Goal: Task Accomplishment & Management: Complete application form

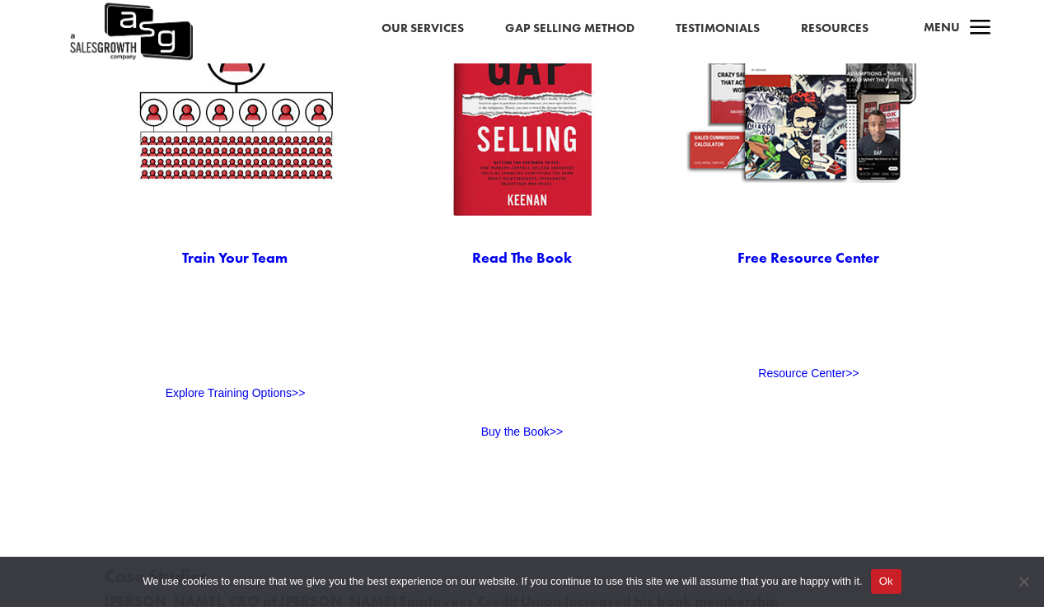
scroll to position [3432, 0]
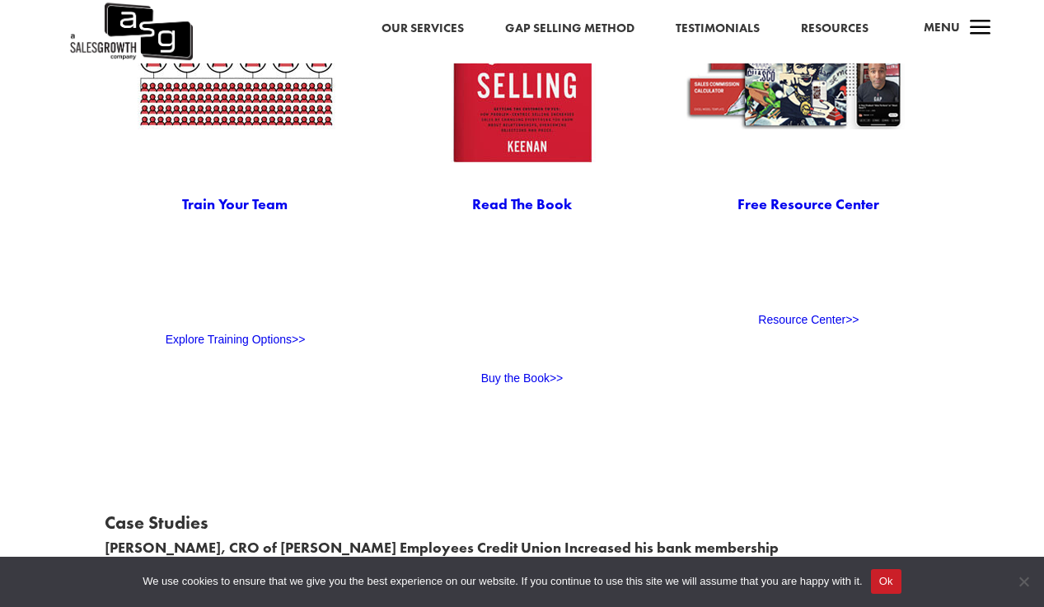
click at [271, 340] on link "Explore Training Options>>" at bounding box center [236, 339] width 140 height 13
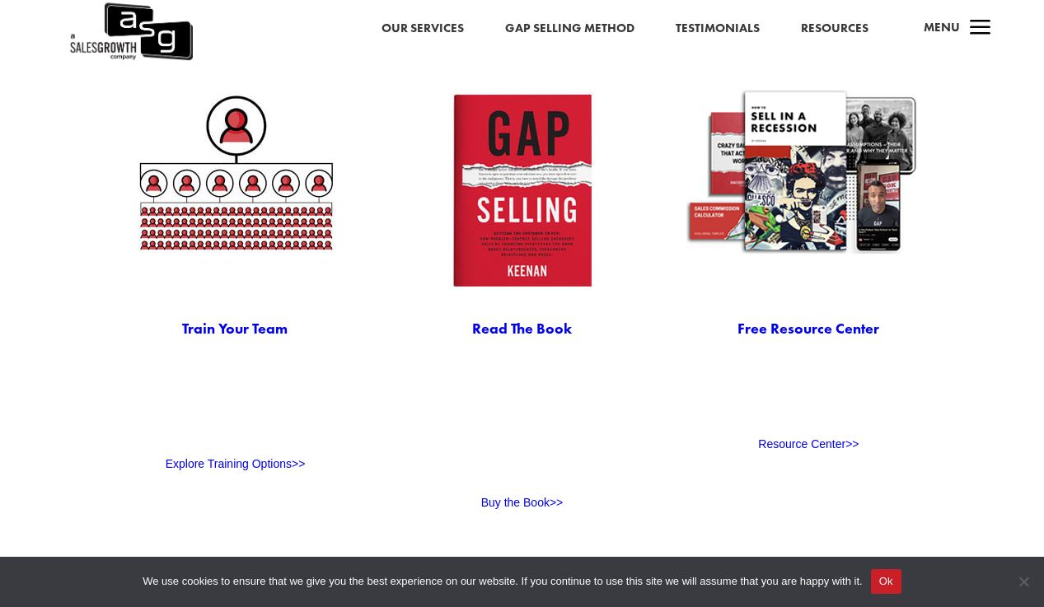
click at [986, 27] on span "a" at bounding box center [980, 28] width 33 height 33
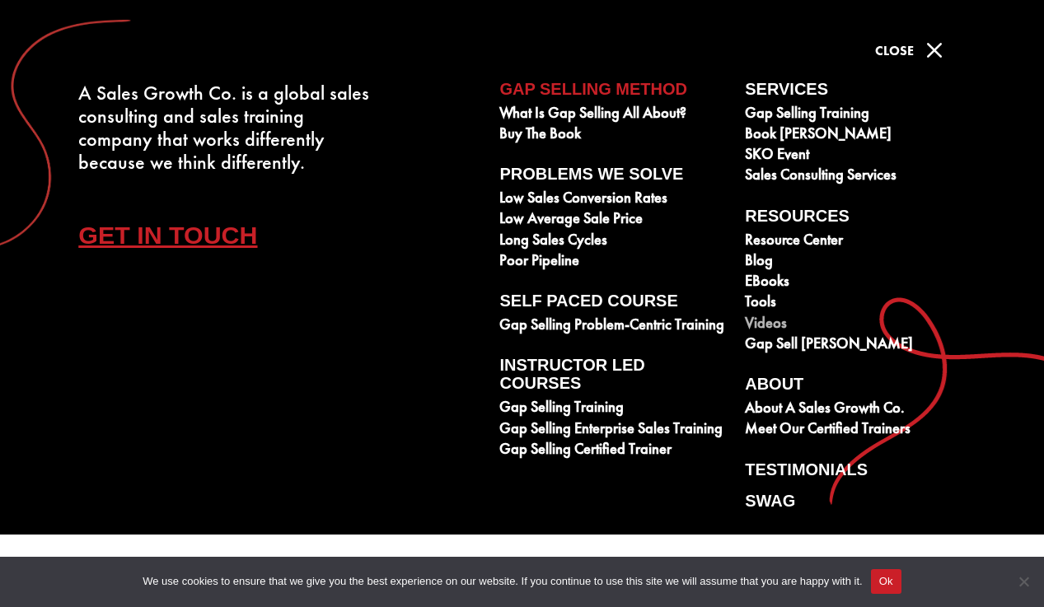
scroll to position [3307, 0]
click at [567, 430] on link "Gap Selling Enterprise Sales Training" at bounding box center [612, 430] width 227 height 21
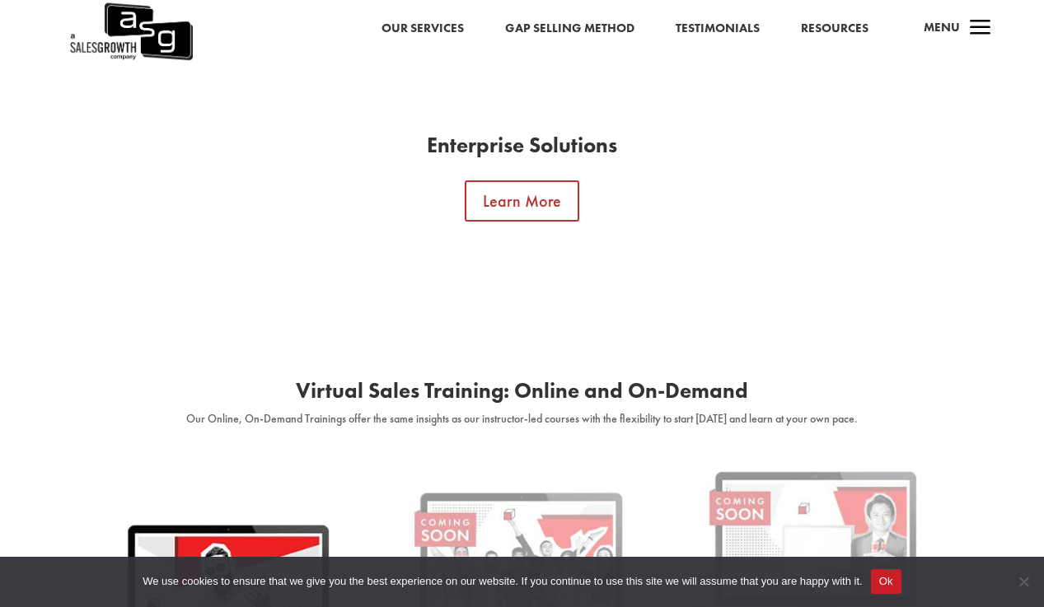
scroll to position [1805, 0]
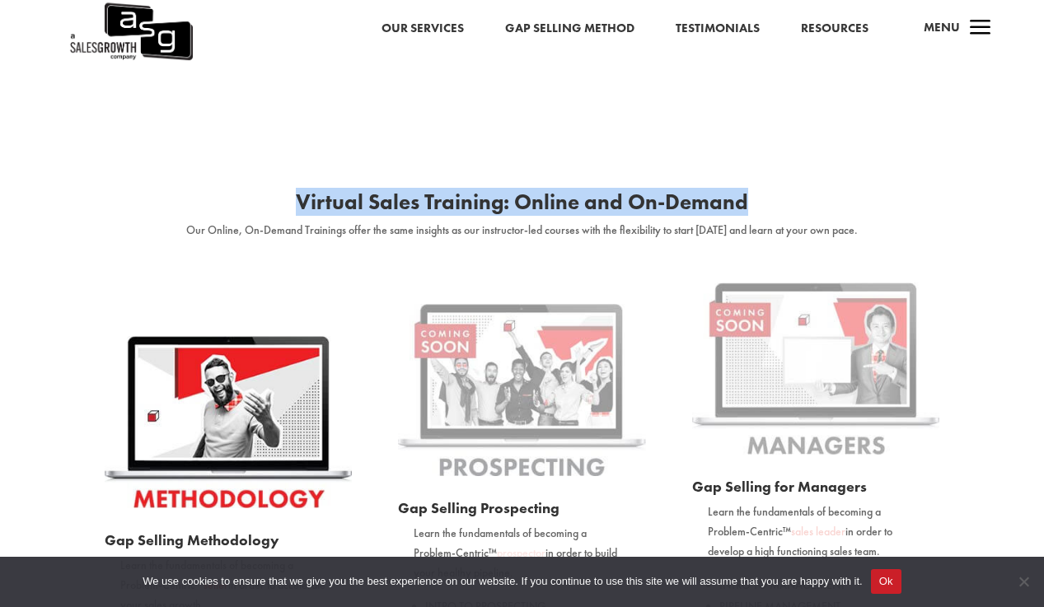
drag, startPoint x: 302, startPoint y: 206, endPoint x: 886, endPoint y: 218, distance: 584.1
click at [886, 218] on h2 "Virtual Sales Training: Online and On-Demand" at bounding box center [522, 206] width 835 height 30
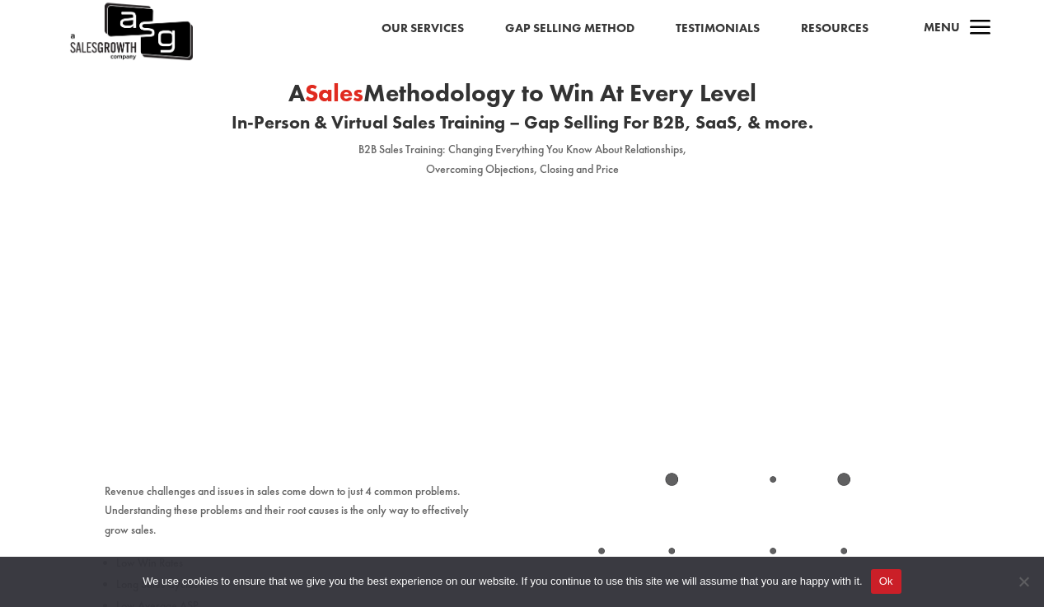
scroll to position [43, 0]
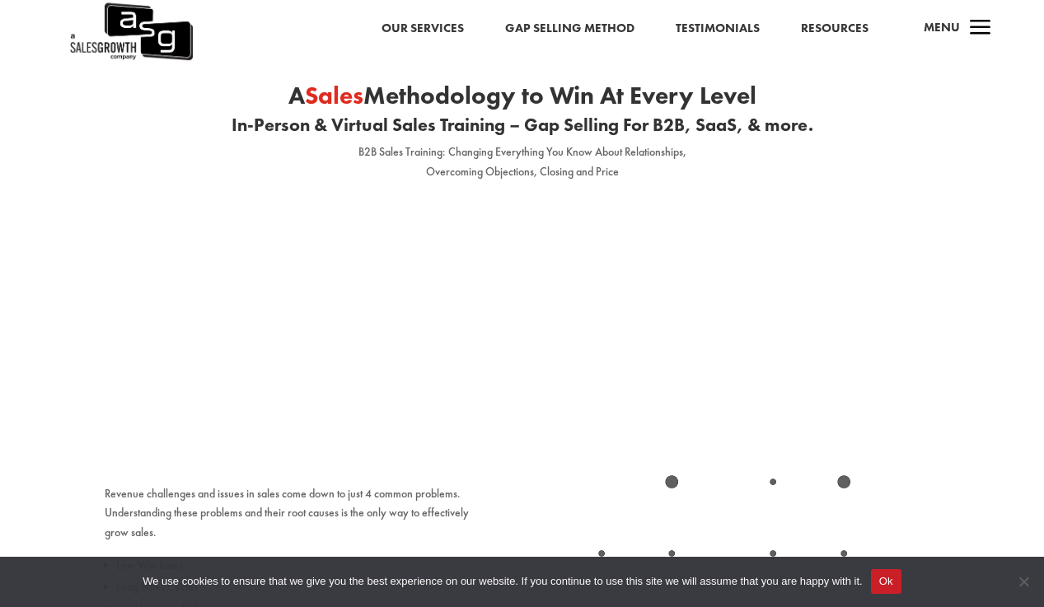
click at [973, 28] on span "a" at bounding box center [980, 28] width 33 height 33
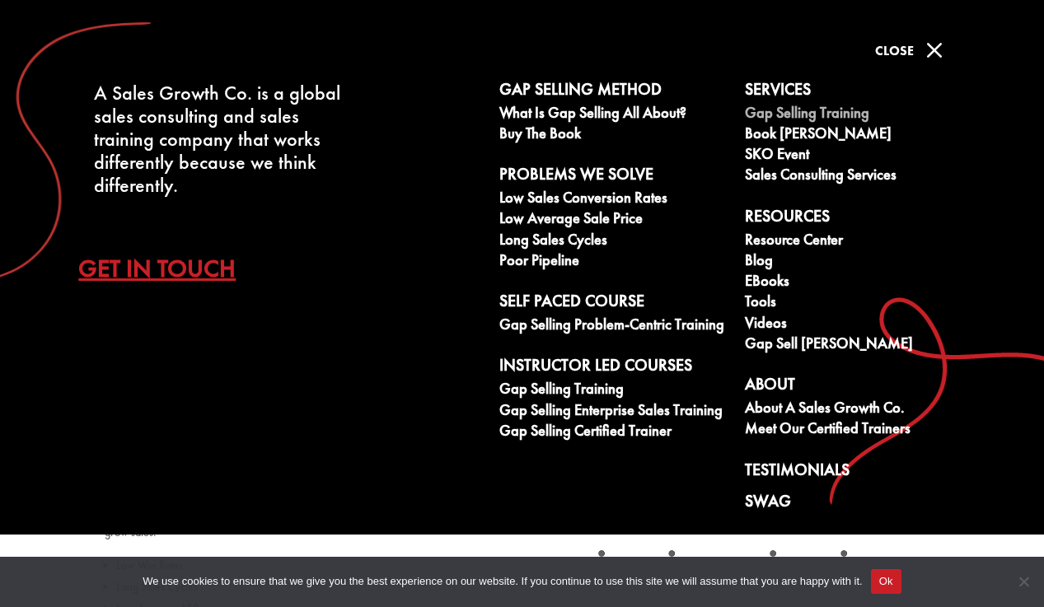
click at [800, 112] on link "Gap Selling Training" at bounding box center [858, 115] width 227 height 21
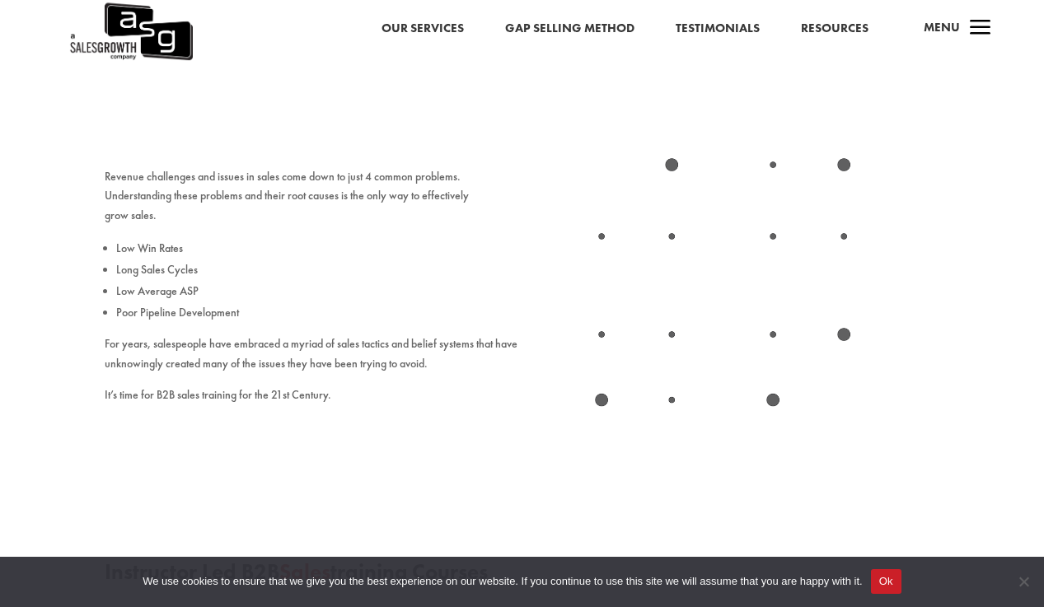
scroll to position [362, 0]
drag, startPoint x: 601, startPoint y: 333, endPoint x: 600, endPoint y: 368, distance: 35.4
click at [600, 334] on image at bounding box center [731, 281] width 418 height 250
click at [604, 399] on image at bounding box center [731, 281] width 418 height 250
drag, startPoint x: 773, startPoint y: 399, endPoint x: 715, endPoint y: 364, distance: 67.2
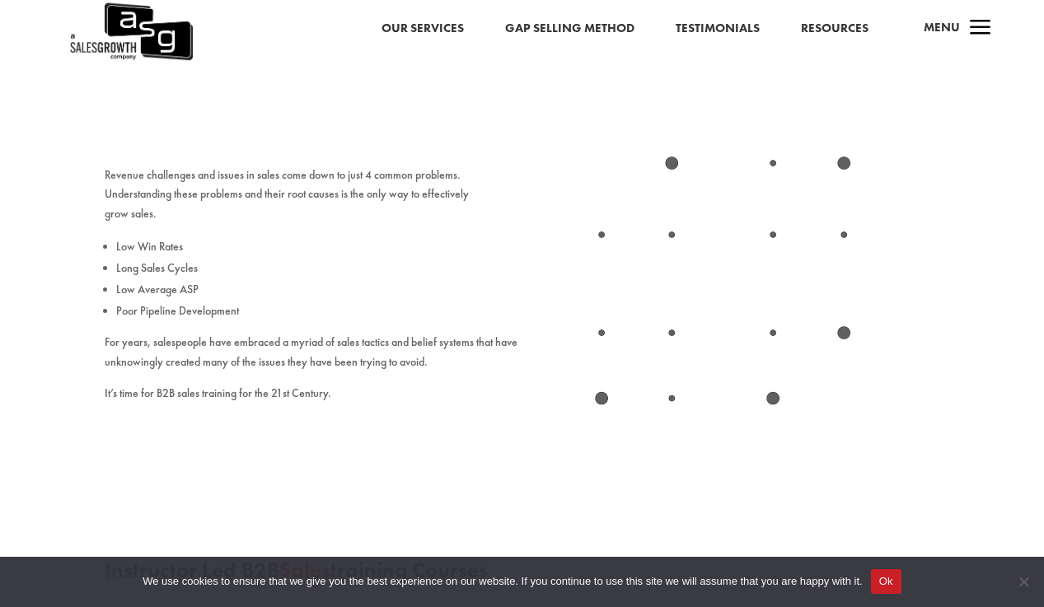
click at [773, 399] on image at bounding box center [731, 281] width 418 height 250
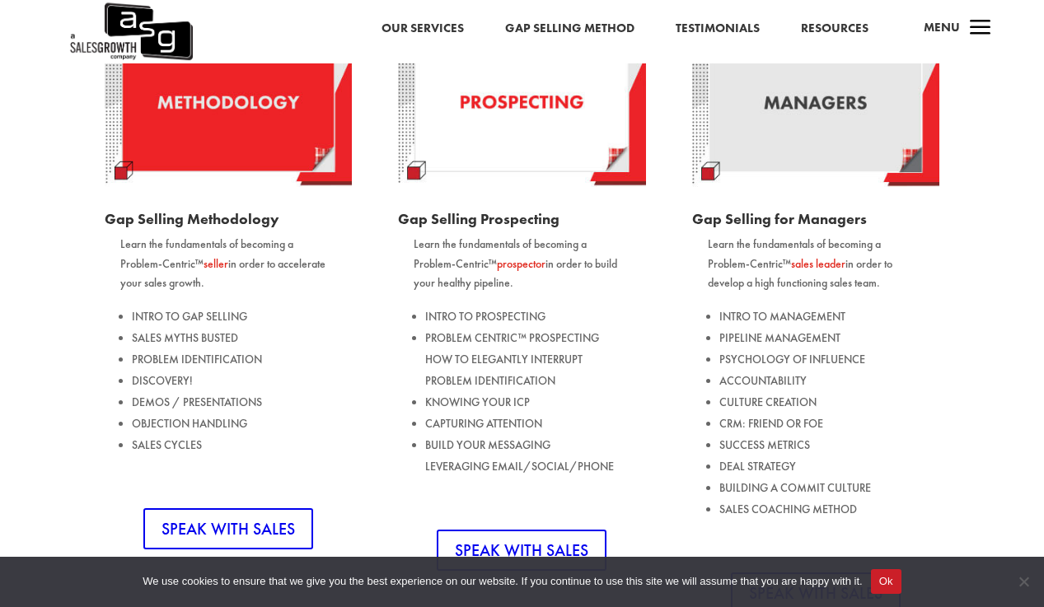
scroll to position [1062, 0]
click at [552, 24] on link "Gap Selling Method" at bounding box center [569, 28] width 129 height 21
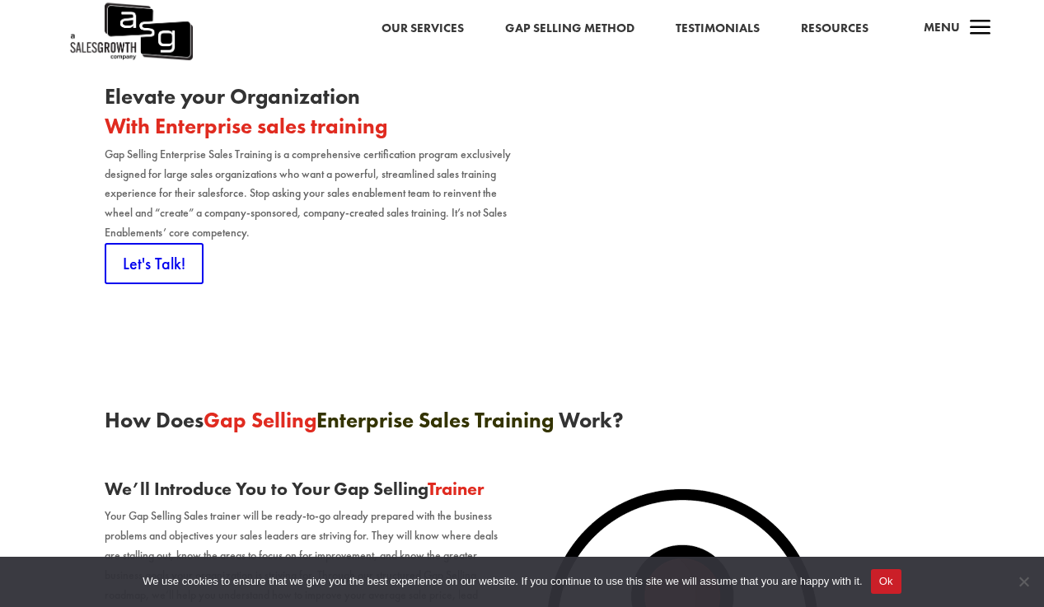
scroll to position [228, 0]
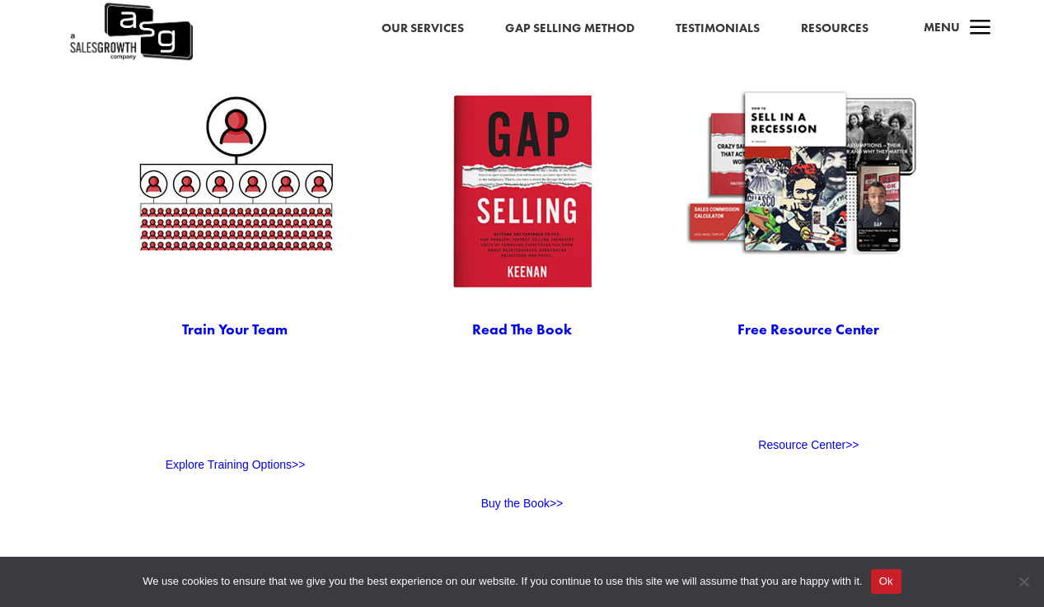
click at [973, 30] on span "a" at bounding box center [980, 28] width 33 height 33
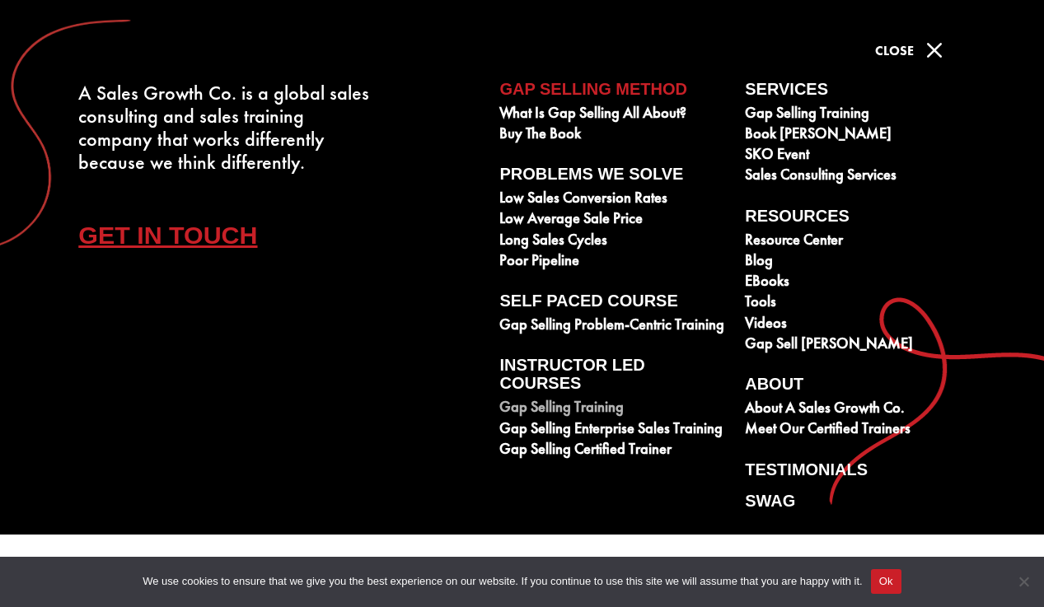
click at [558, 409] on link "Gap Selling Training" at bounding box center [612, 409] width 227 height 21
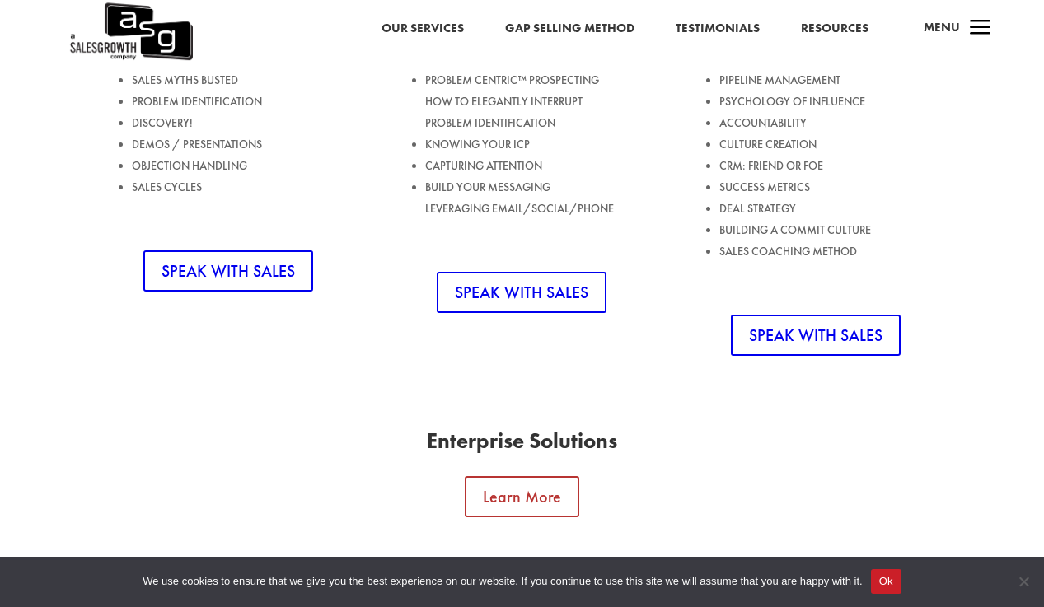
scroll to position [1127, 0]
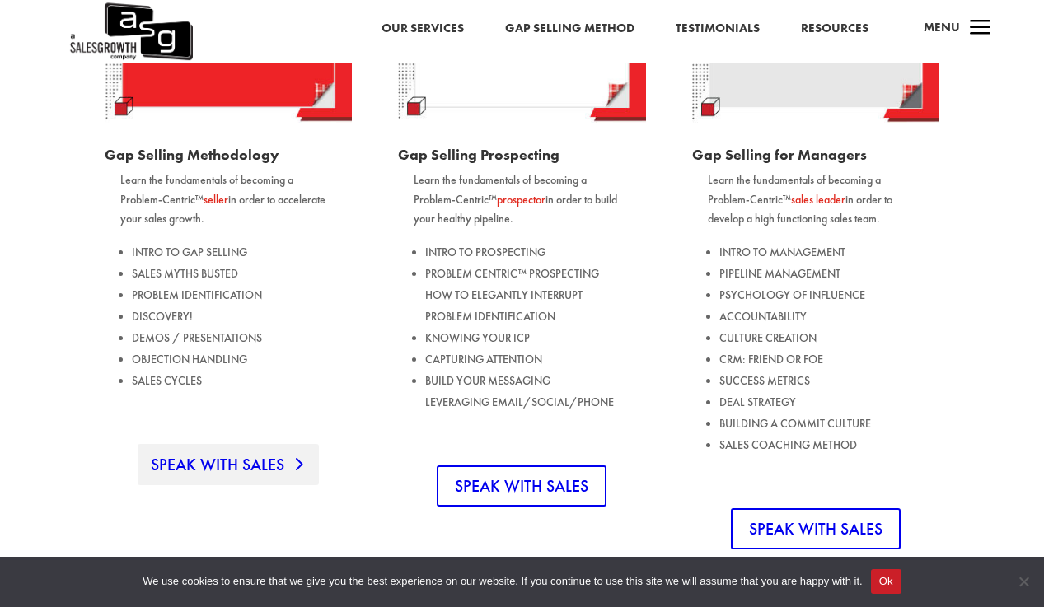
click at [236, 473] on link "SPEAK WITH SALES" at bounding box center [228, 464] width 181 height 41
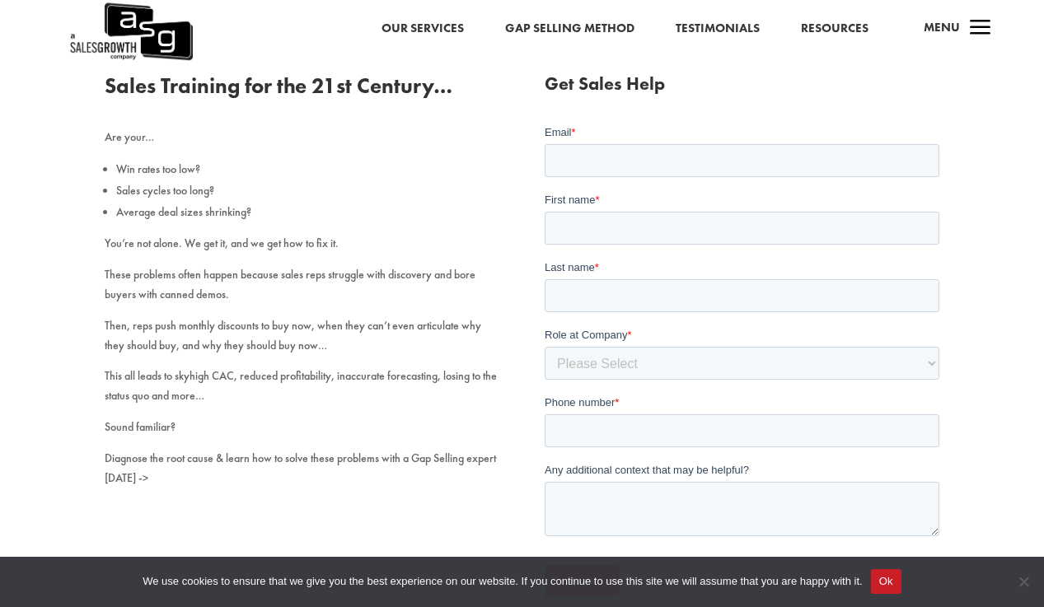
scroll to position [237, 0]
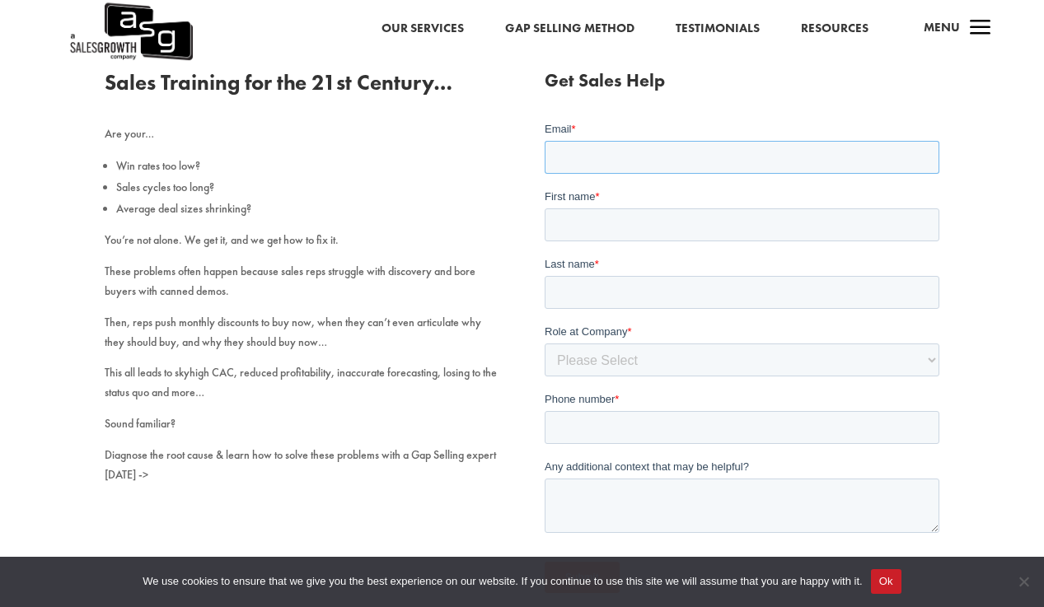
click at [558, 156] on input "Email *" at bounding box center [741, 156] width 395 height 33
type input "[EMAIL_ADDRESS][DOMAIN_NAME]"
click at [591, 228] on input "First name *" at bounding box center [741, 224] width 395 height 33
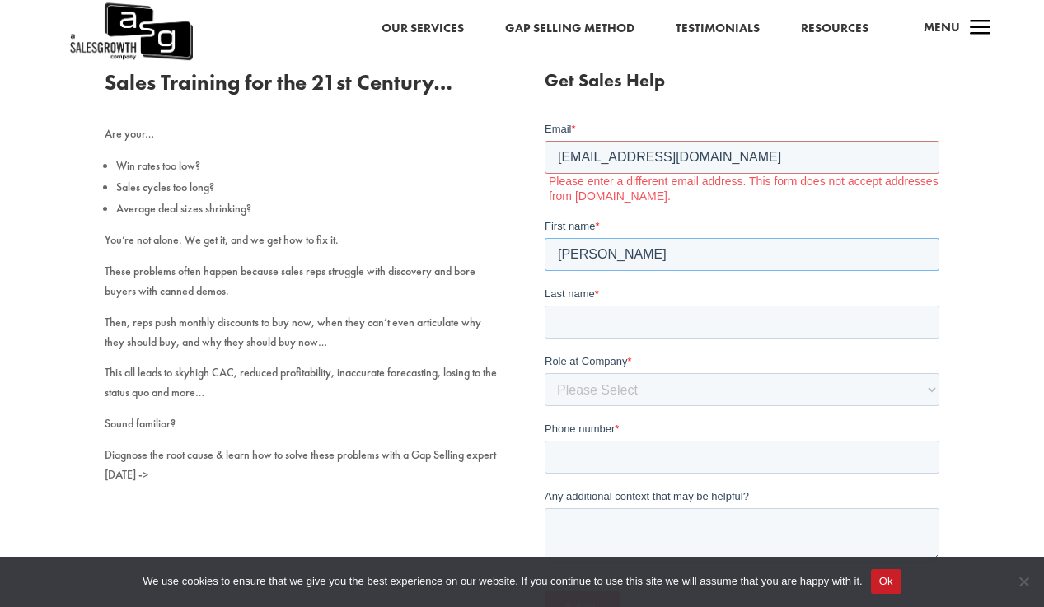
type input "Gabriel"
click at [577, 325] on input "Last name *" at bounding box center [741, 321] width 395 height 33
type input "Kirby"
click at [596, 384] on select "Please Select C-Level (CRO, CSO, etc) Senior Leadership (VP of Sales, VP of Ena…" at bounding box center [741, 388] width 395 height 33
select select "Individual Contributor (AE, SDR, CSM, etc)"
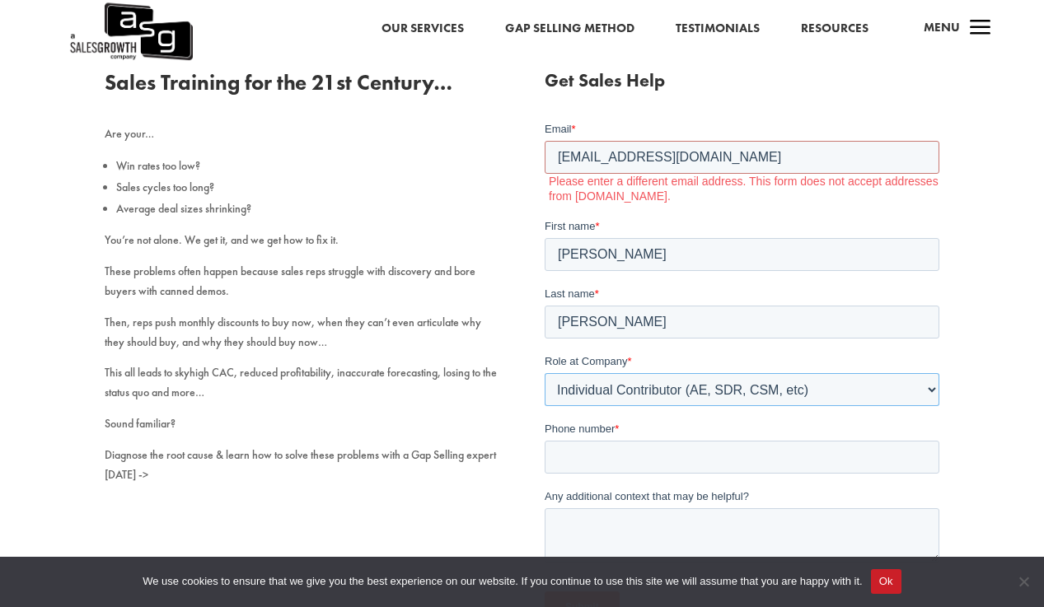
click at [544, 372] on select "Please Select C-Level (CRO, CSO, etc) Senior Leadership (VP of Sales, VP of Ena…" at bounding box center [741, 388] width 395 height 33
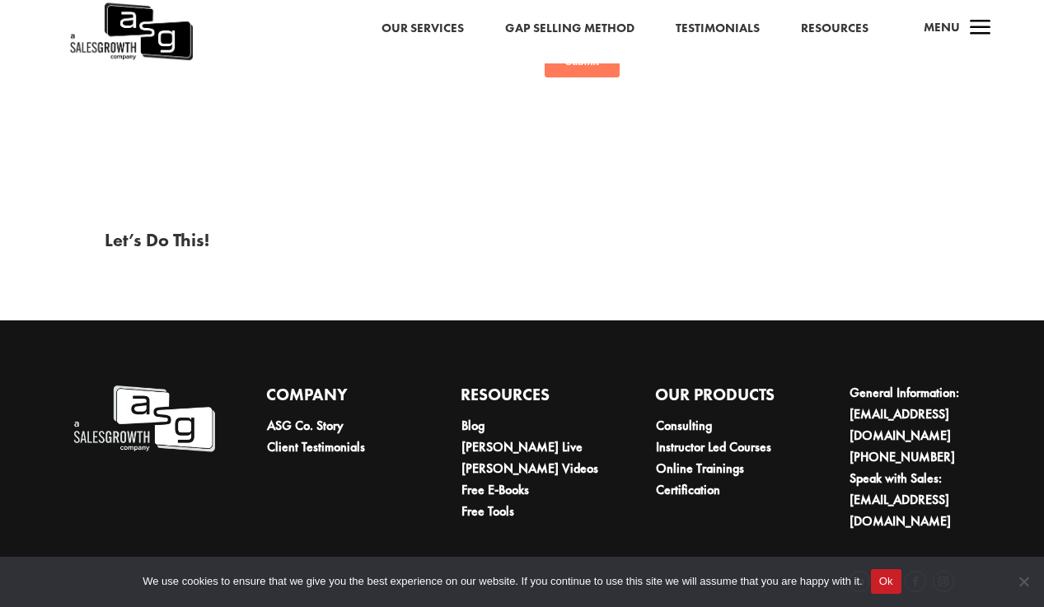
scroll to position [783, 0]
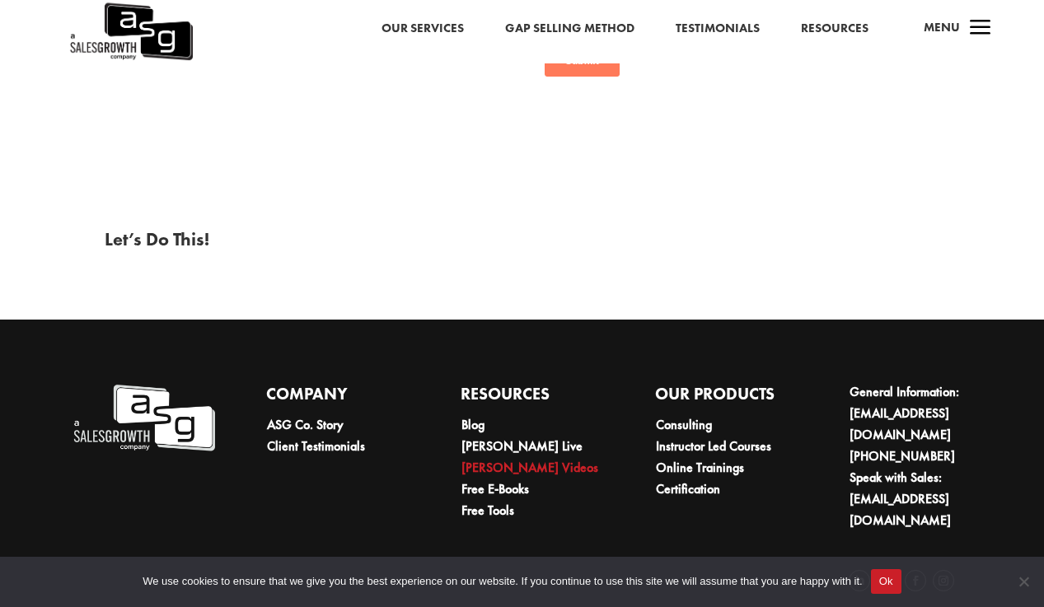
click at [485, 464] on link "[PERSON_NAME] Videos" at bounding box center [529, 467] width 137 height 17
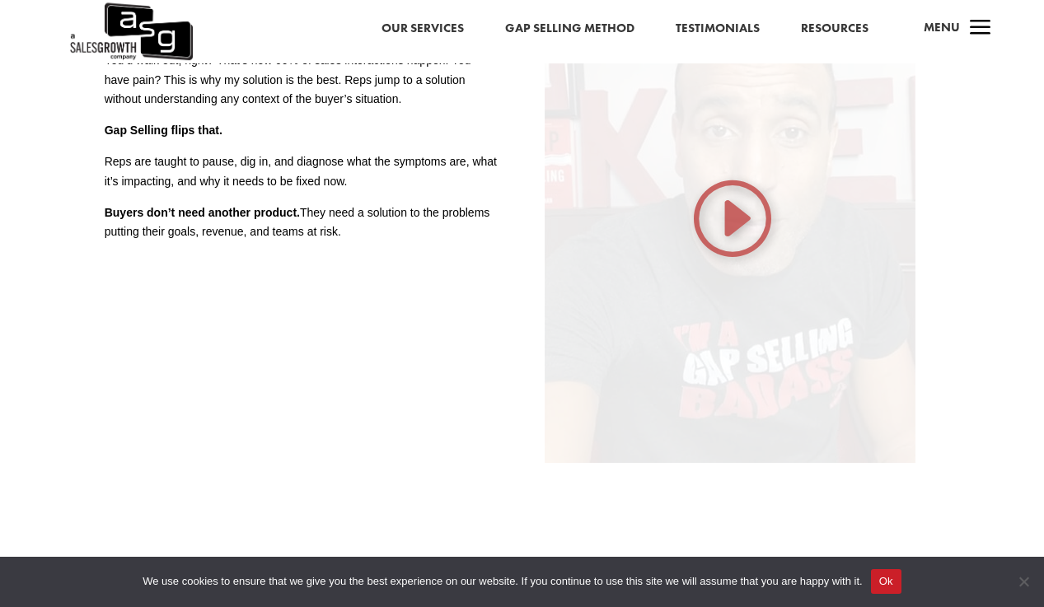
scroll to position [734, 0]
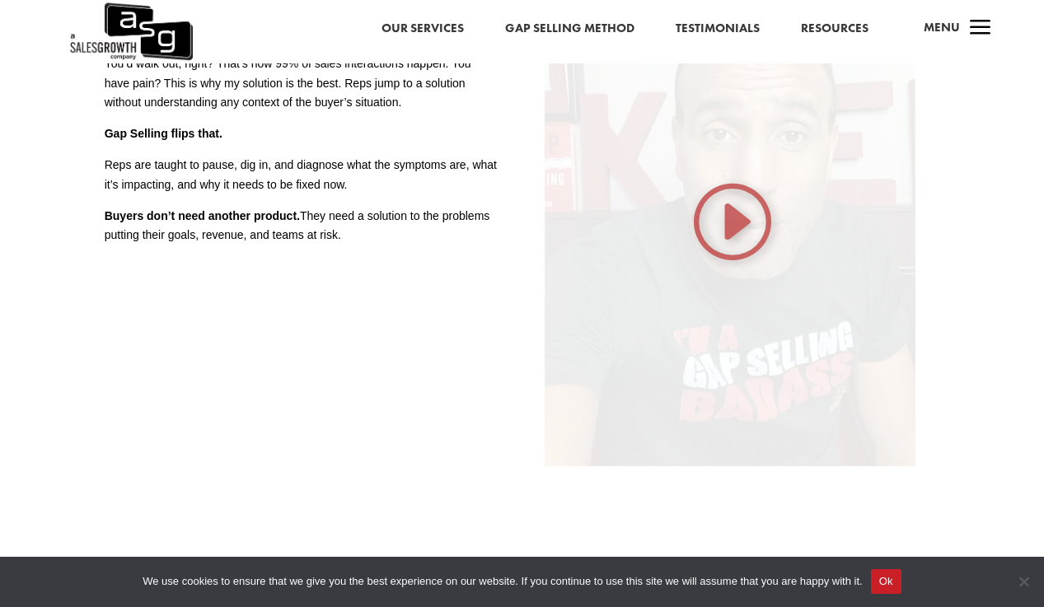
click at [735, 223] on img at bounding box center [729, 219] width 371 height 494
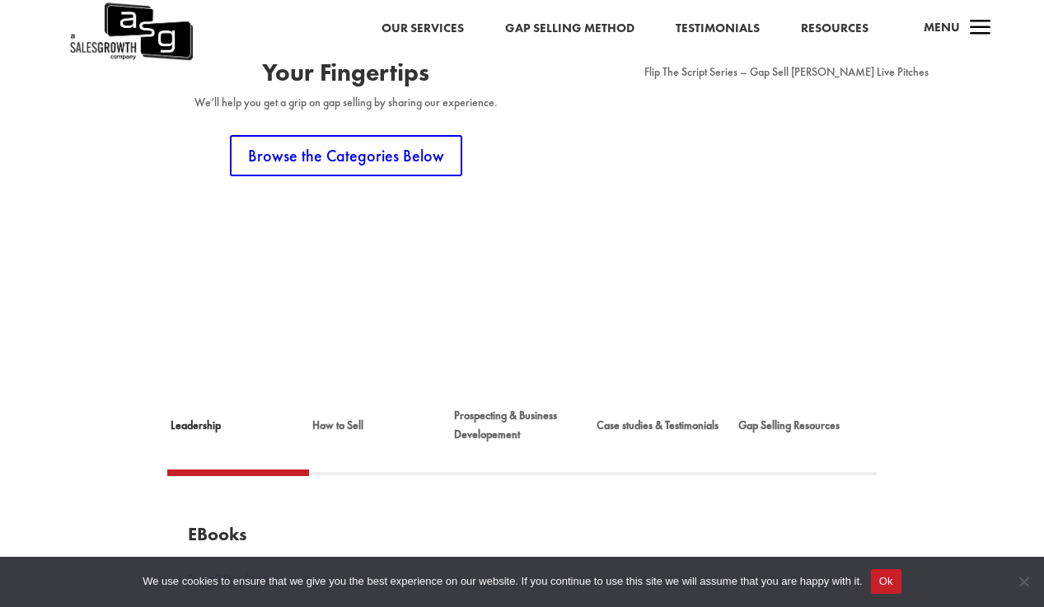
scroll to position [92, 0]
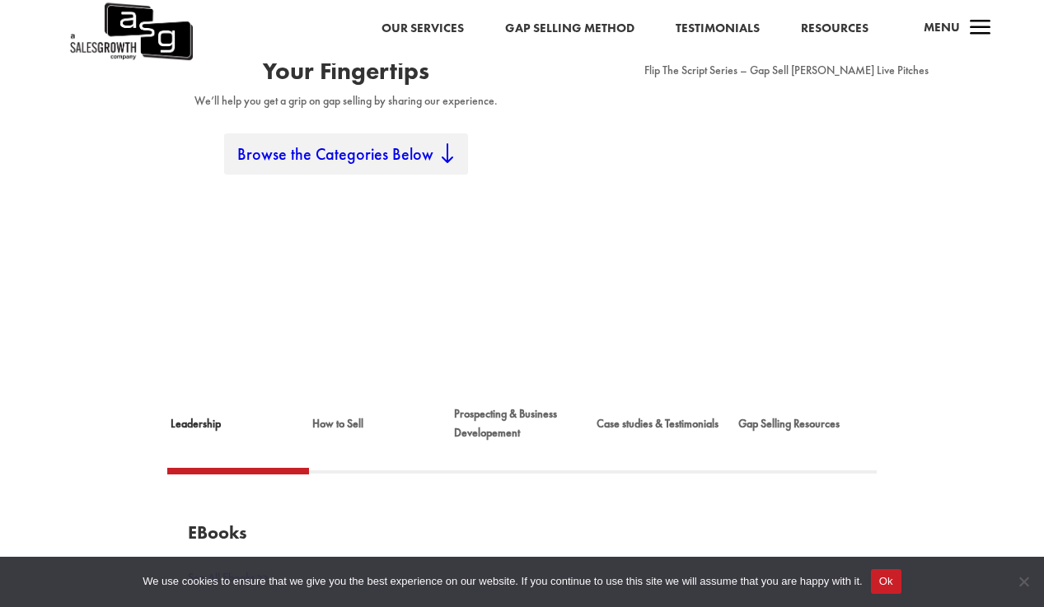
click at [369, 156] on link "Browse the Categories Below" at bounding box center [346, 153] width 244 height 41
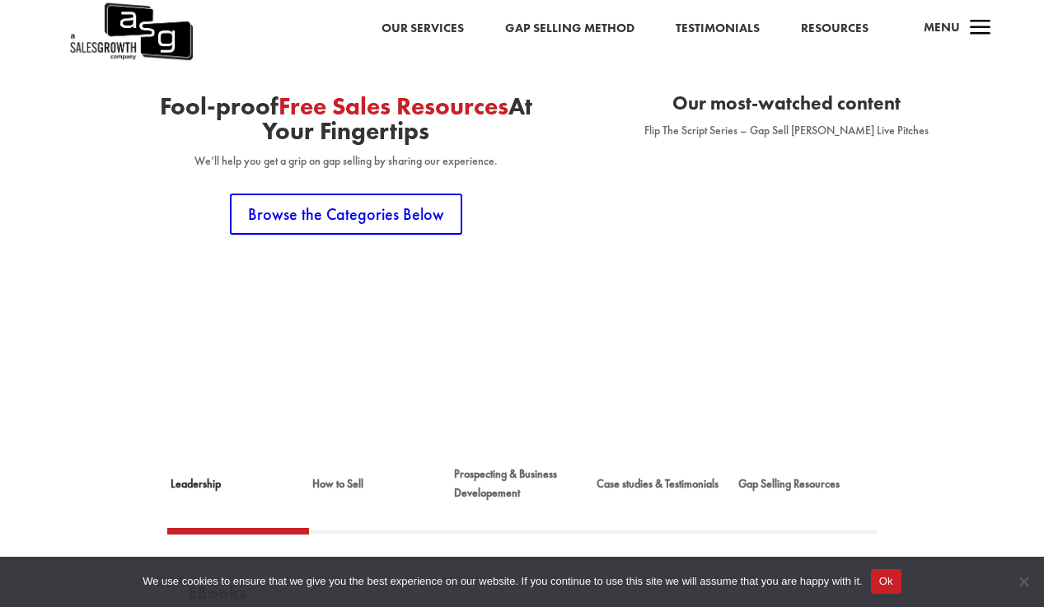
scroll to position [29, 0]
